Goal: Book appointment/travel/reservation

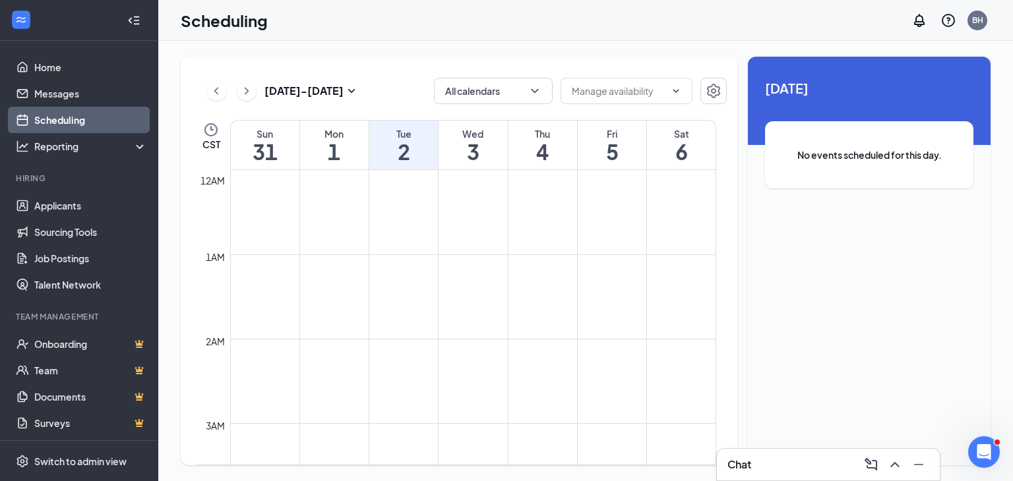
scroll to position [778, 0]
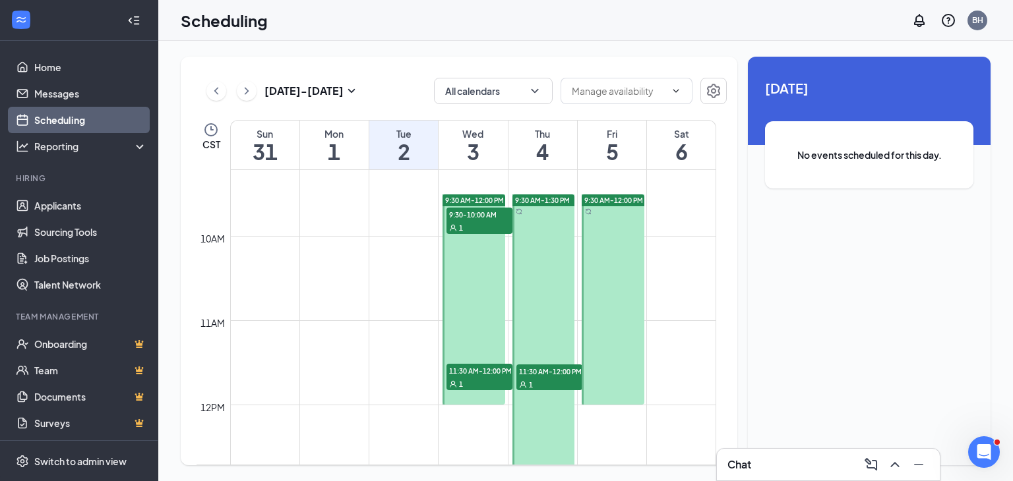
click at [475, 220] on span "9:30-10:00 AM" at bounding box center [479, 214] width 66 height 13
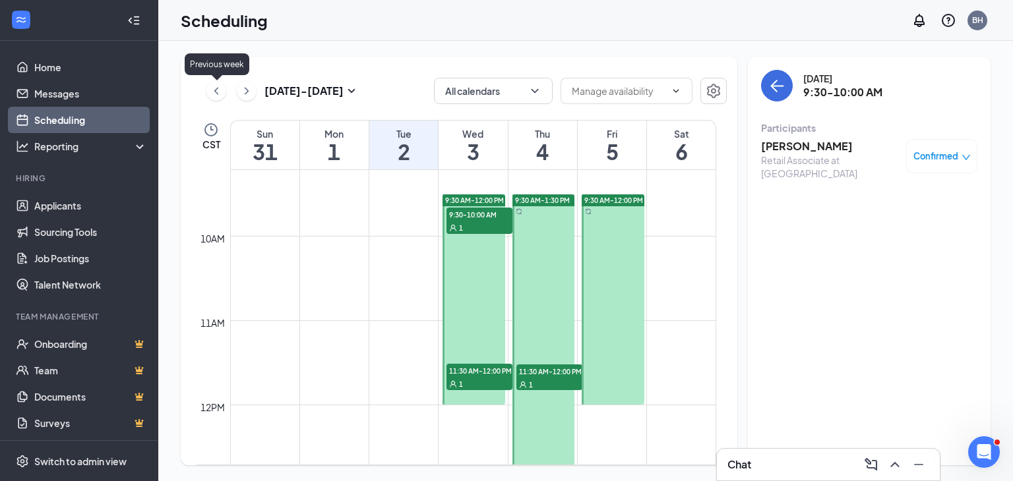
click at [212, 88] on icon "ChevronLeft" at bounding box center [216, 91] width 13 height 16
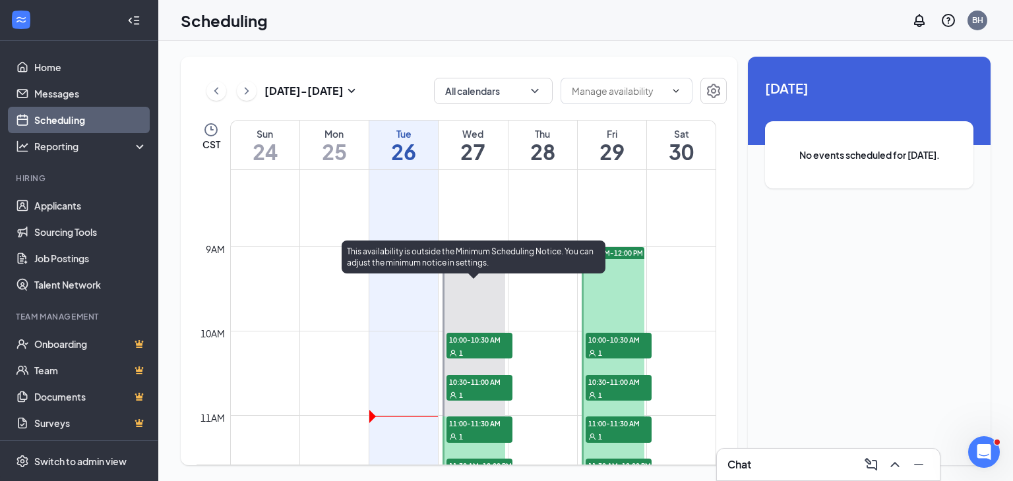
scroll to position [714, 0]
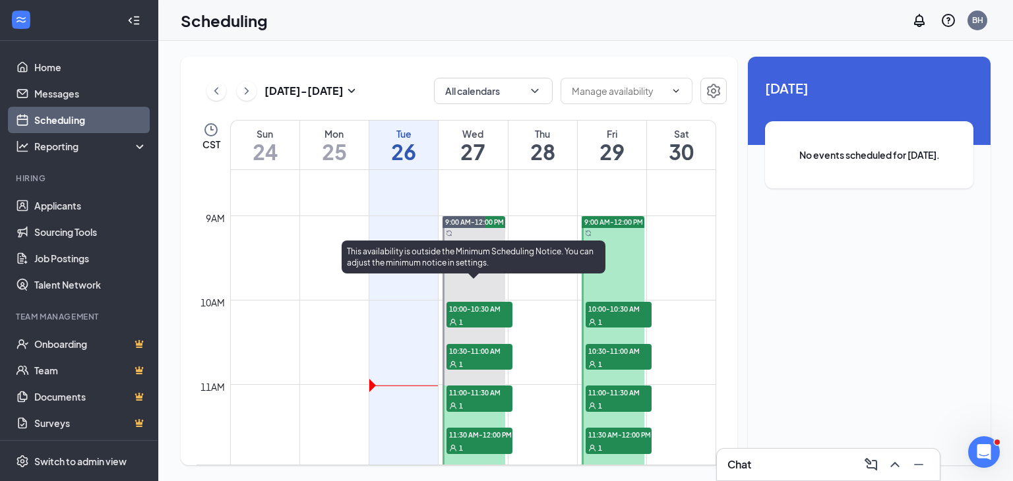
click at [486, 309] on span "10:00-10:30 AM" at bounding box center [479, 308] width 66 height 13
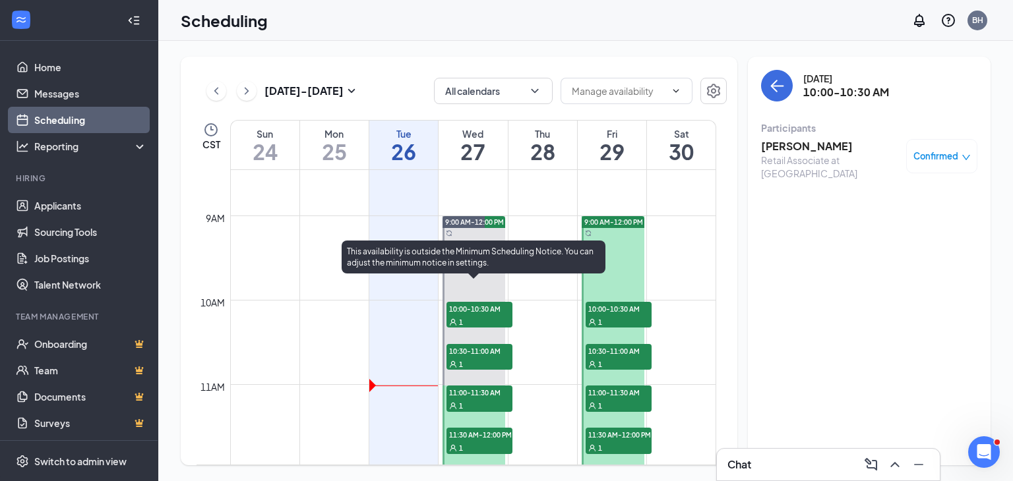
click at [475, 349] on span "10:30-11:00 AM" at bounding box center [479, 350] width 66 height 13
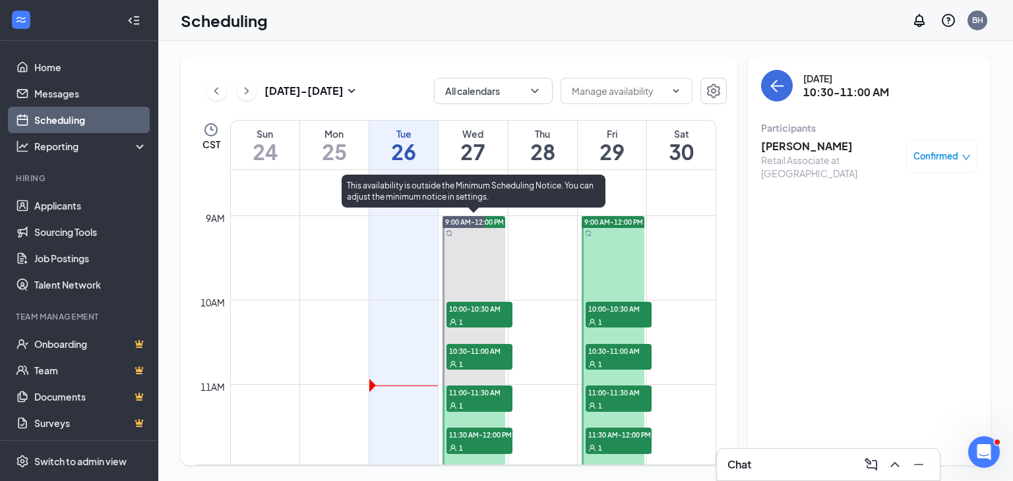
click at [470, 397] on span "11:00-11:30 AM" at bounding box center [479, 392] width 66 height 13
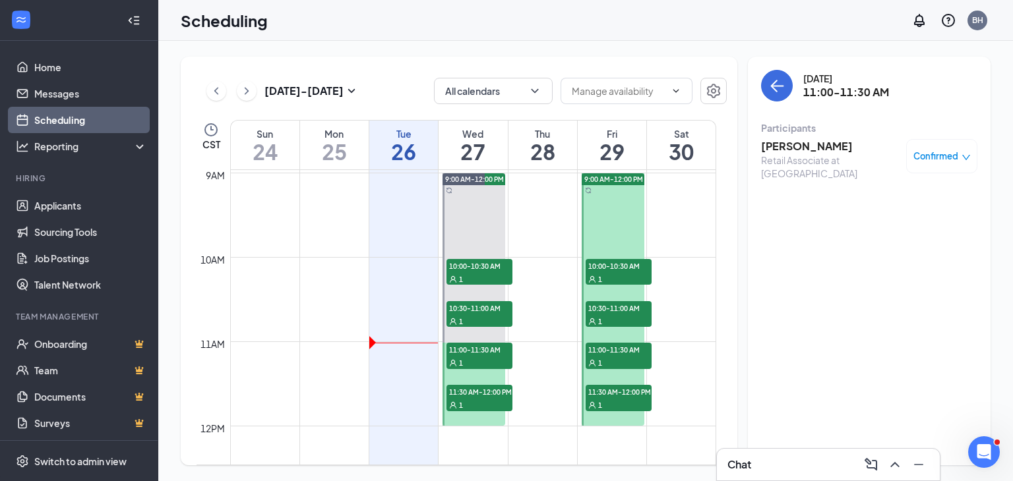
scroll to position [780, 0]
